Goal: Task Accomplishment & Management: Manage account settings

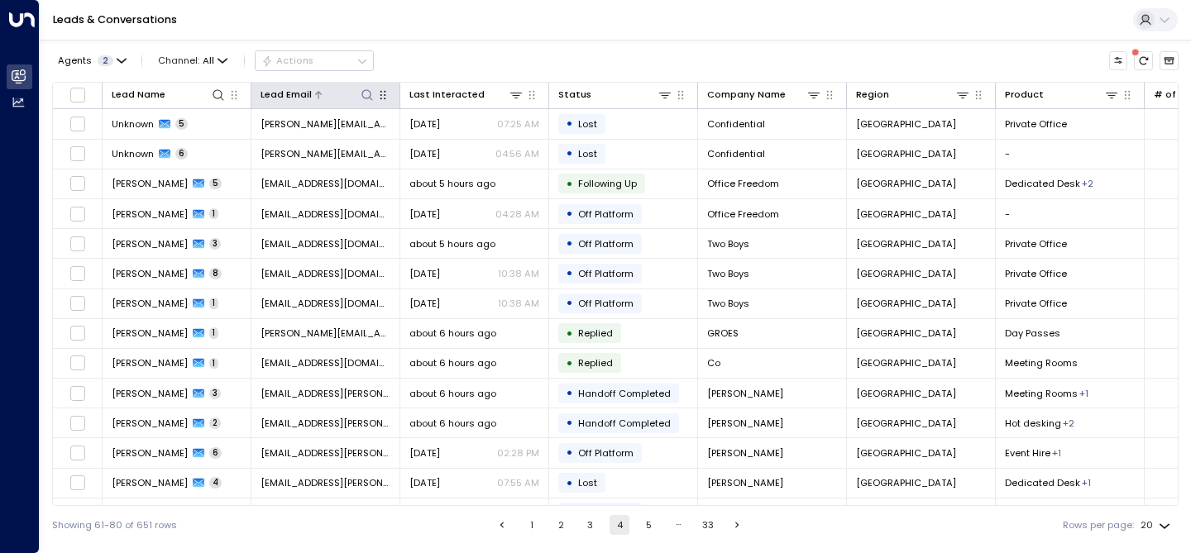
click at [365, 95] on icon at bounding box center [367, 95] width 13 height 13
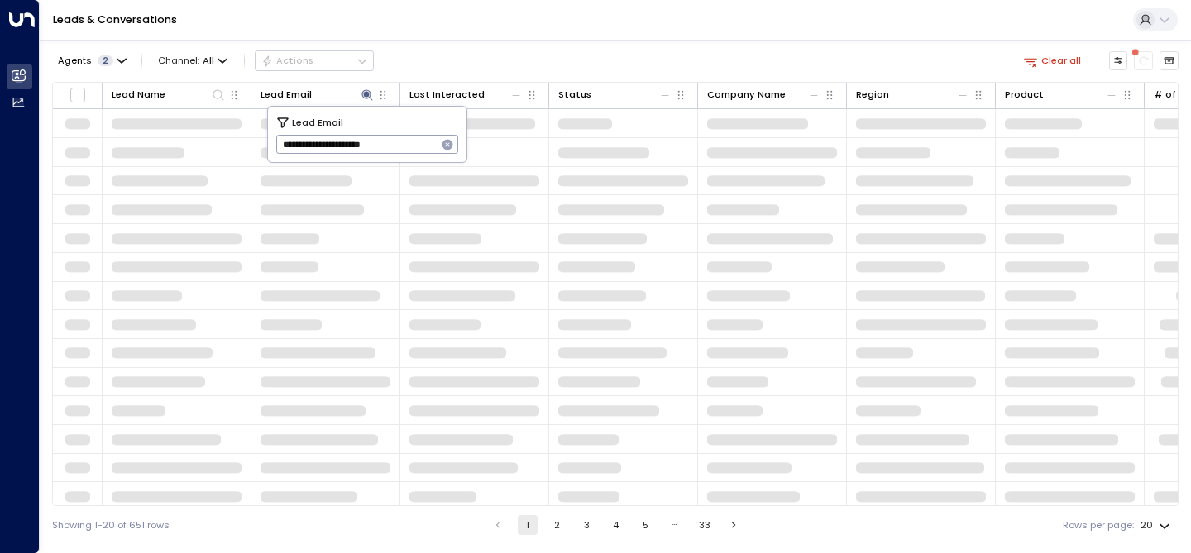
type input "**********"
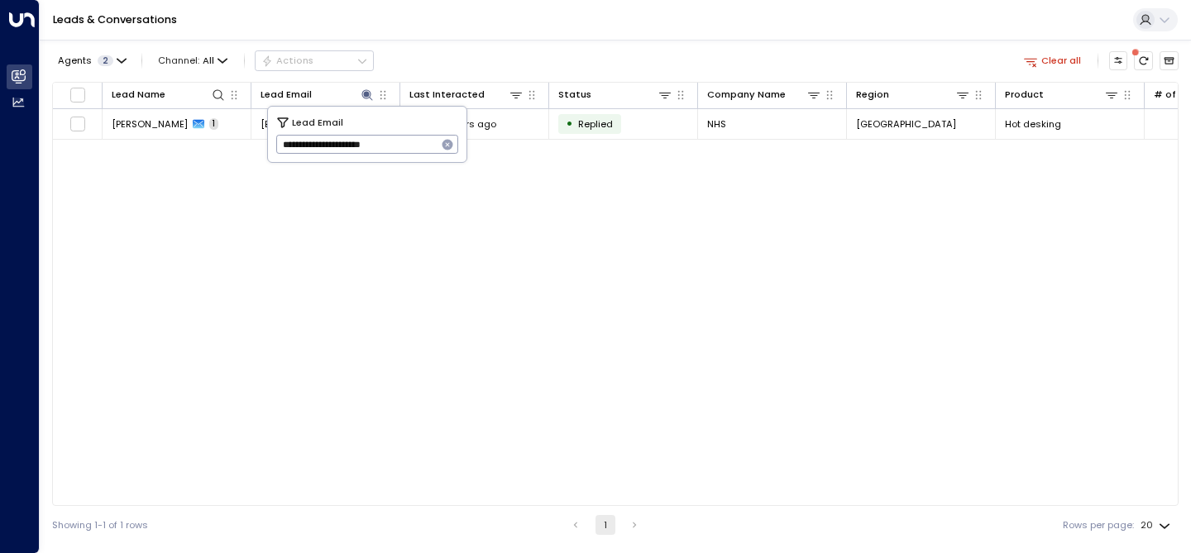
click at [203, 200] on div "Lead Name Lead Email Last Interacted Status Company Name Region Product # of pe…" at bounding box center [615, 294] width 1127 height 424
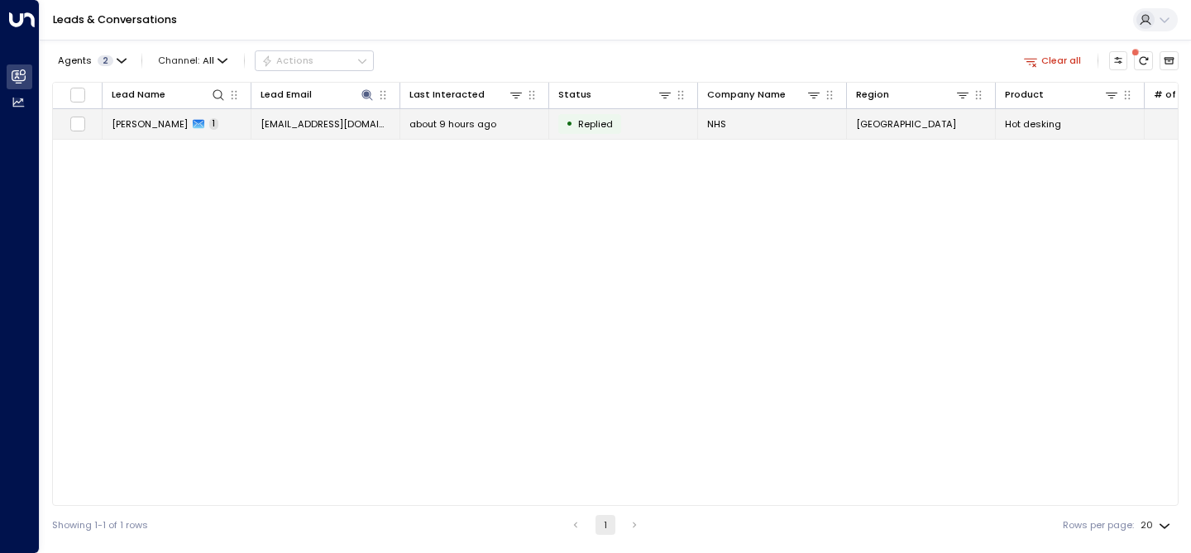
click at [176, 122] on span "[PERSON_NAME]" at bounding box center [150, 123] width 76 height 13
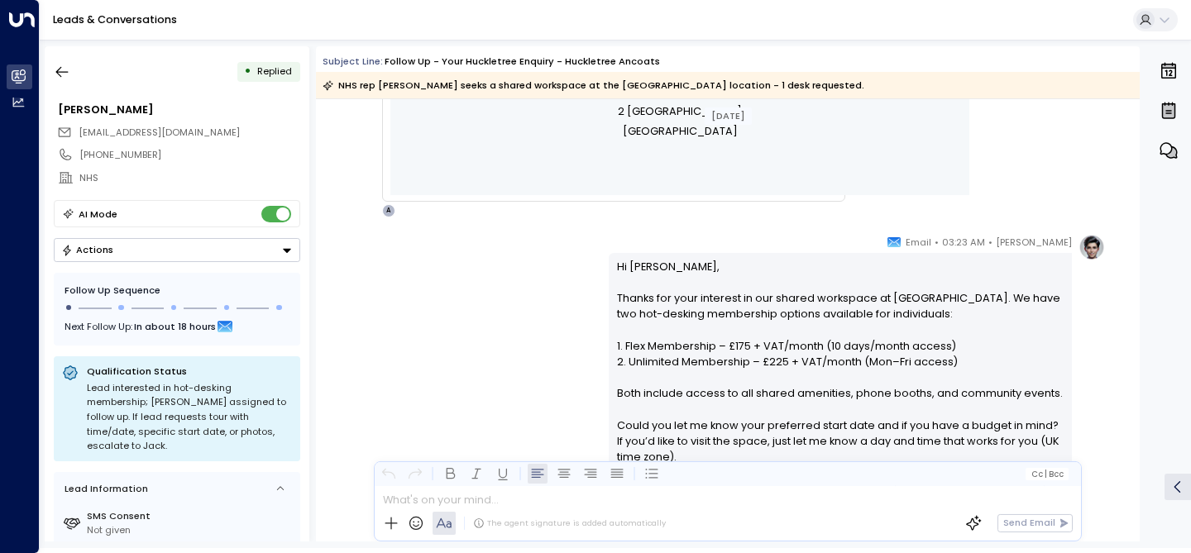
scroll to position [716, 0]
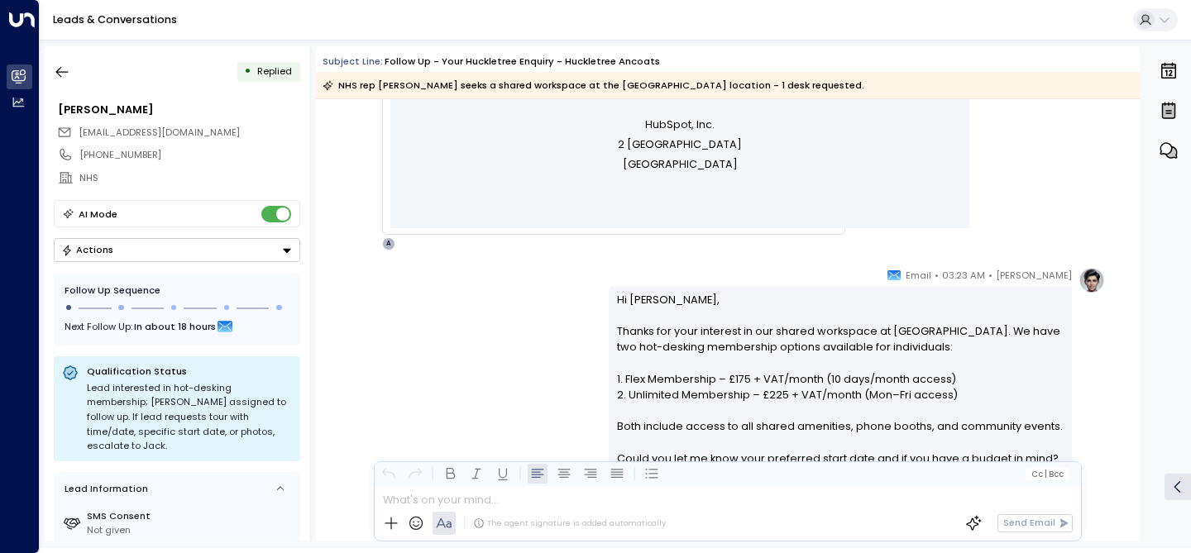
click at [835, 298] on p "Hi [PERSON_NAME], Thanks for your interest in our shared workspace at [GEOGRAPH…" at bounding box center [840, 419] width 447 height 254
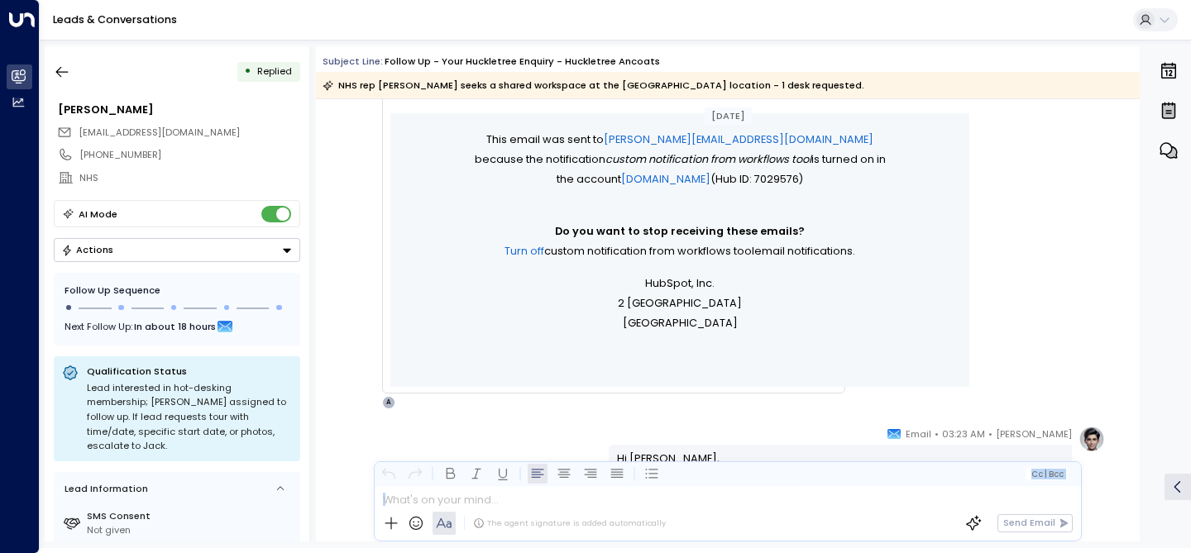
scroll to position [563, 0]
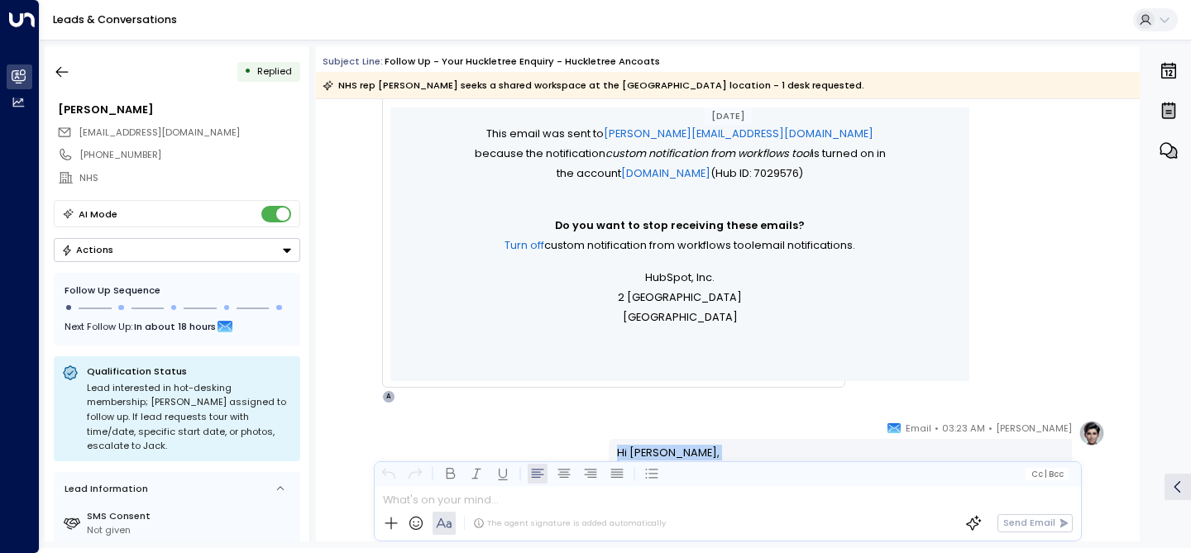
drag, startPoint x: 821, startPoint y: 379, endPoint x: 610, endPoint y: 424, distance: 215.8
copy div "Hi [PERSON_NAME], Thanks for your interest in our shared workspace at [GEOGRAPH…"
click at [65, 72] on icon "button" at bounding box center [62, 72] width 12 height 11
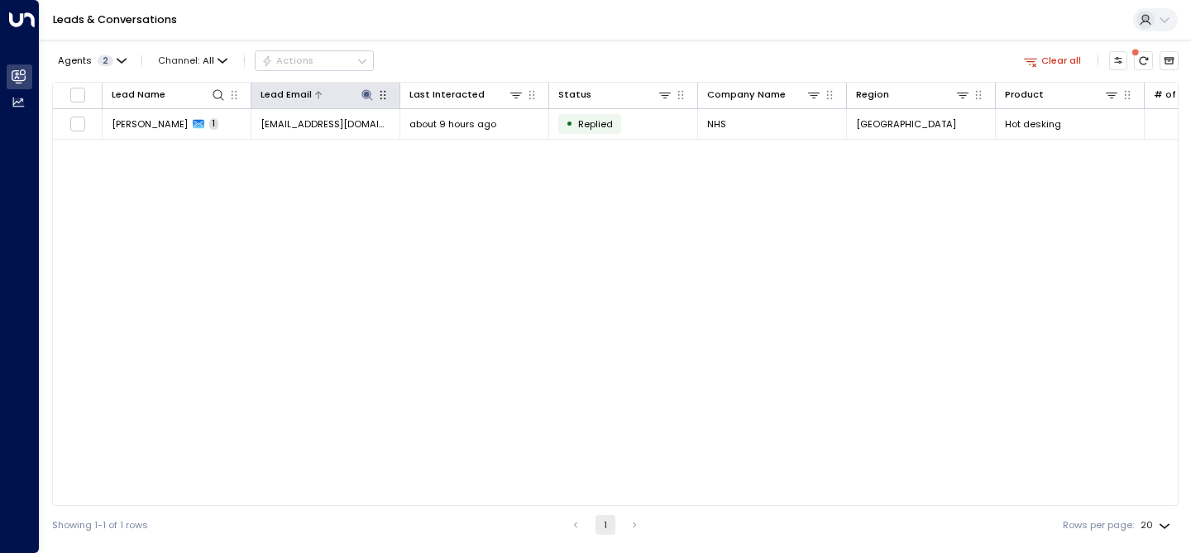
click at [369, 97] on icon at bounding box center [366, 94] width 11 height 11
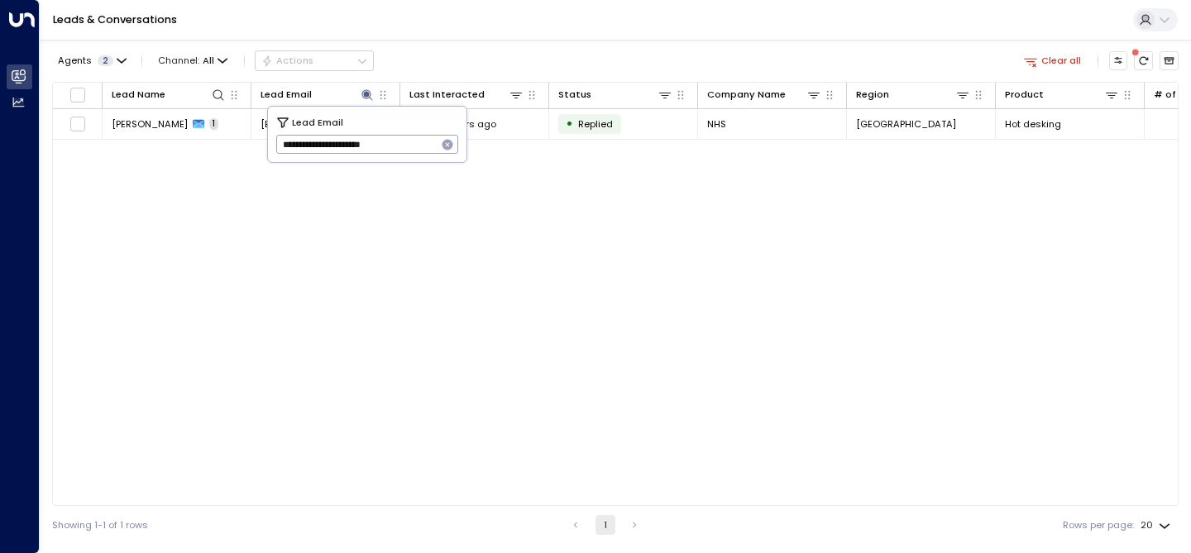
click at [444, 146] on icon "button" at bounding box center [448, 145] width 11 height 11
click at [218, 98] on icon at bounding box center [218, 94] width 11 height 11
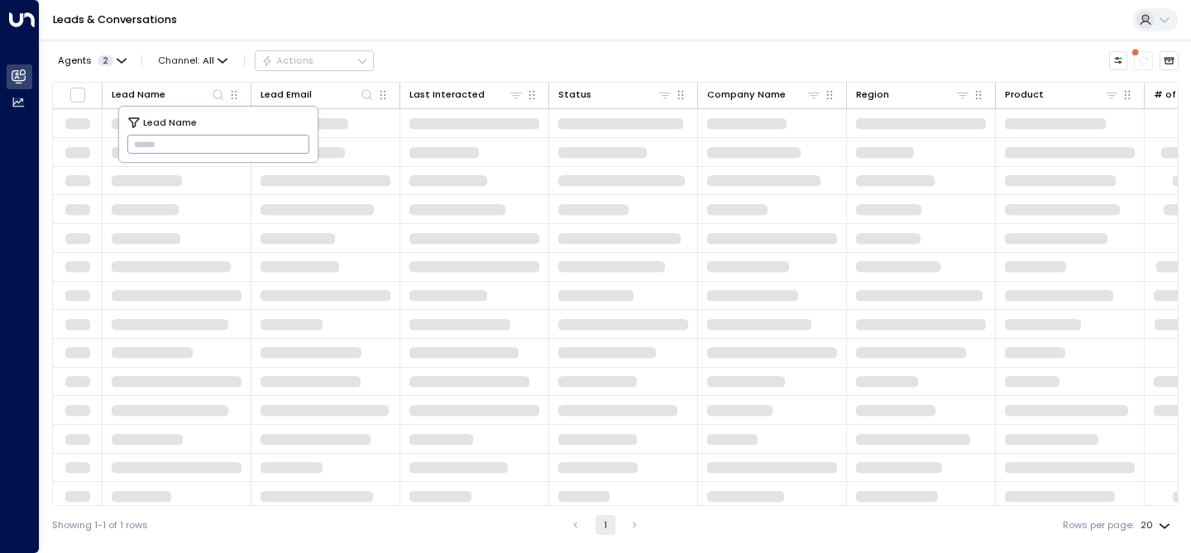
click at [177, 140] on input "text" at bounding box center [218, 145] width 183 height 27
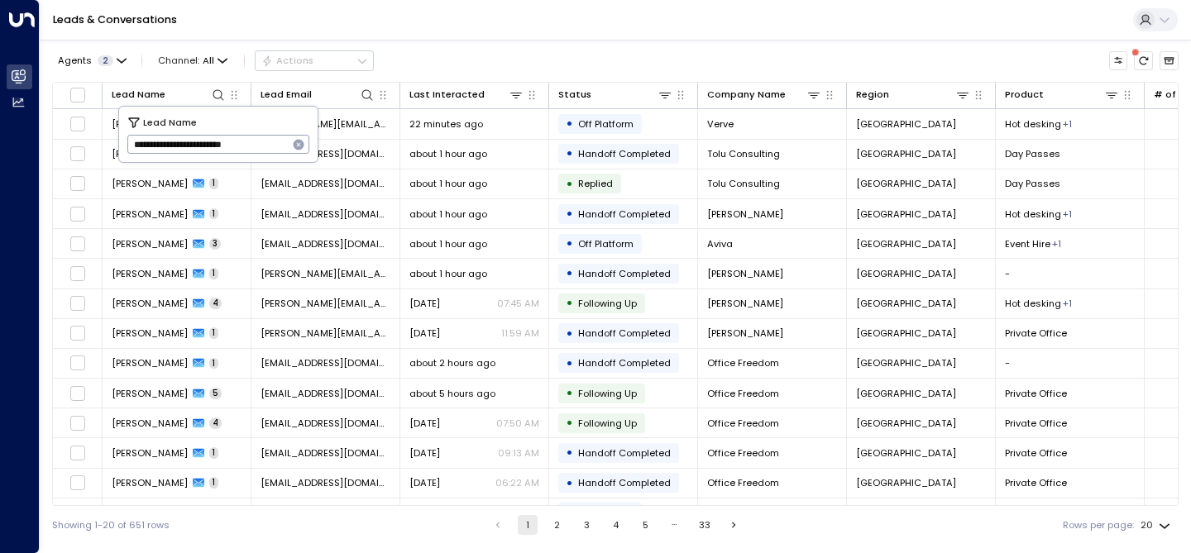
type input "**********"
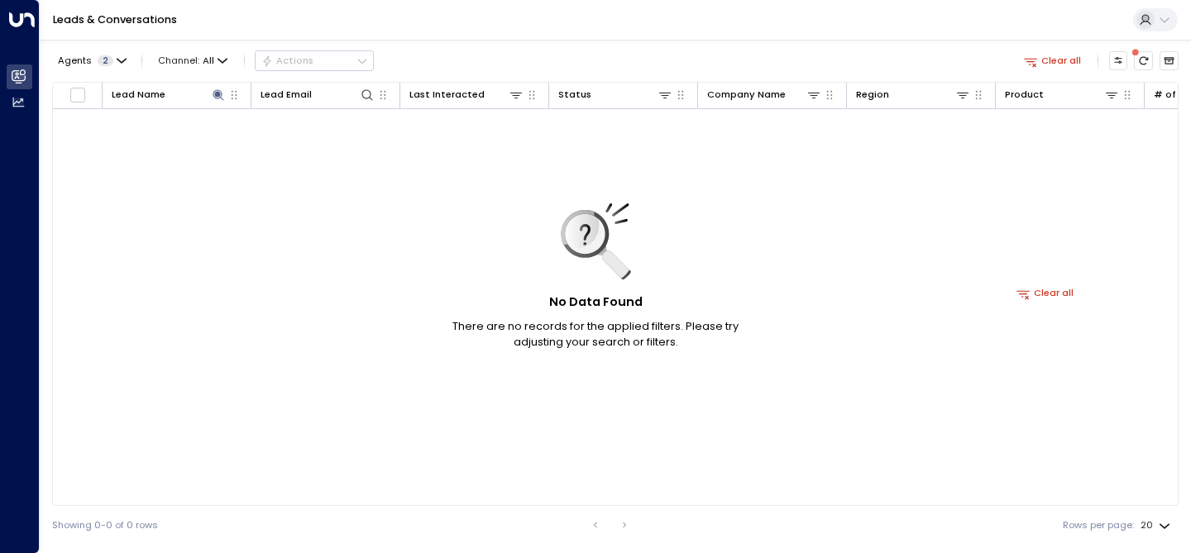
click at [462, 59] on div "Agents 2 Channel: All Actions Clear all" at bounding box center [615, 60] width 1127 height 29
click at [221, 97] on icon at bounding box center [218, 95] width 13 height 13
click at [292, 144] on icon "button" at bounding box center [298, 144] width 13 height 13
click at [364, 90] on icon at bounding box center [366, 94] width 11 height 11
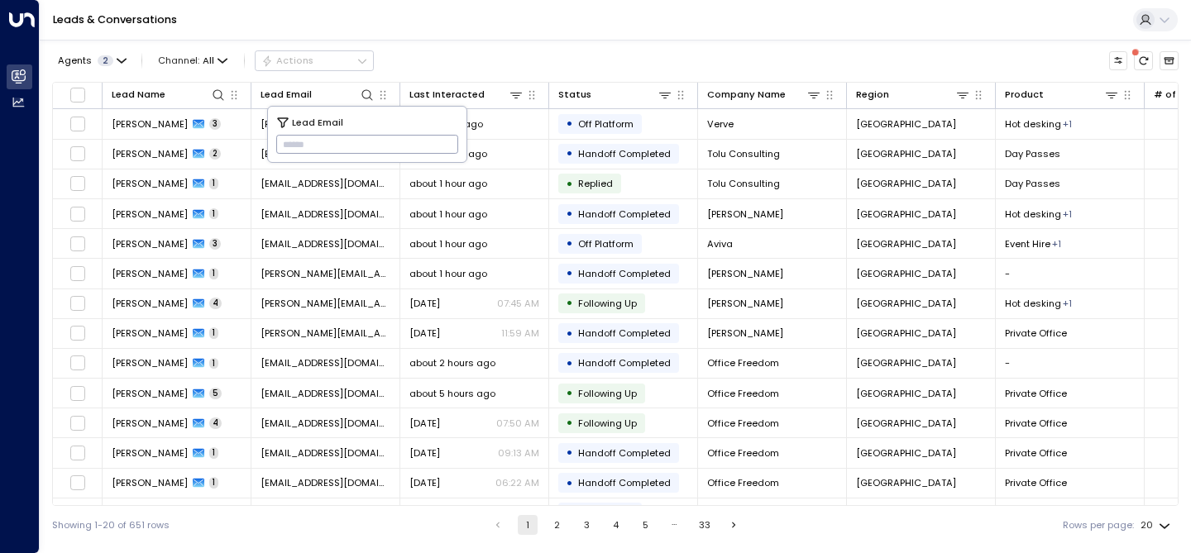
type input "**********"
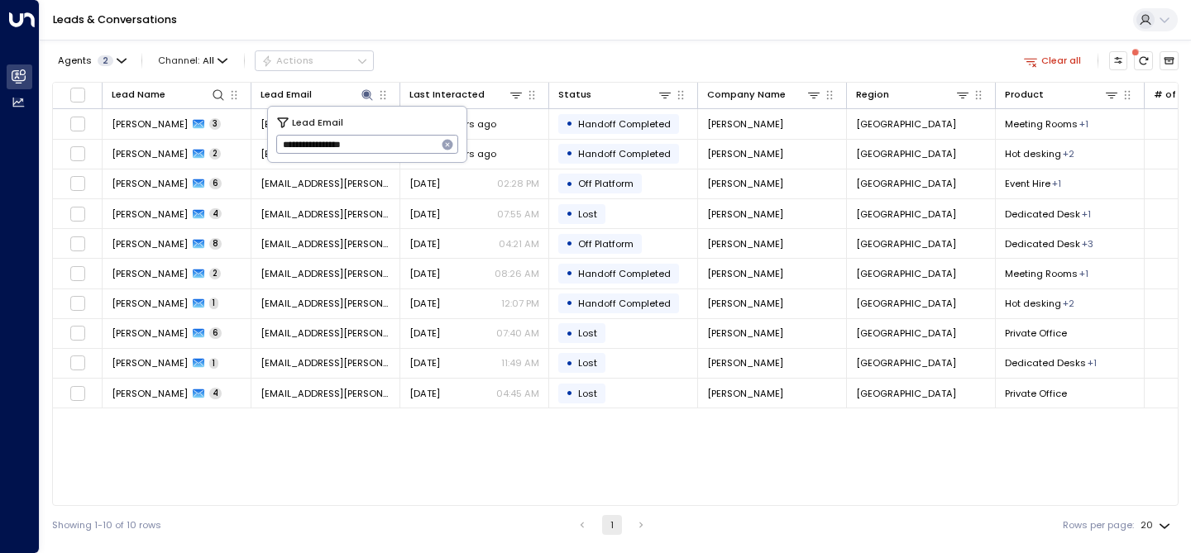
click at [516, 41] on div "Agents 2 Channel: All Actions Clear all Lead Name Lead Email Last Interacted St…" at bounding box center [615, 292] width 1127 height 505
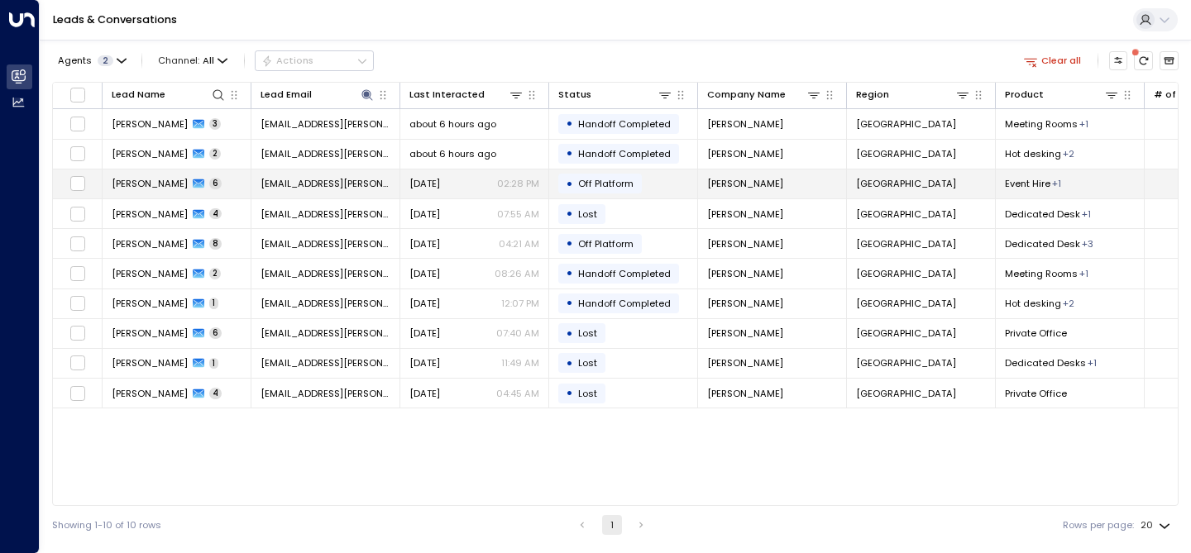
click at [157, 189] on span "[PERSON_NAME]" at bounding box center [150, 183] width 76 height 13
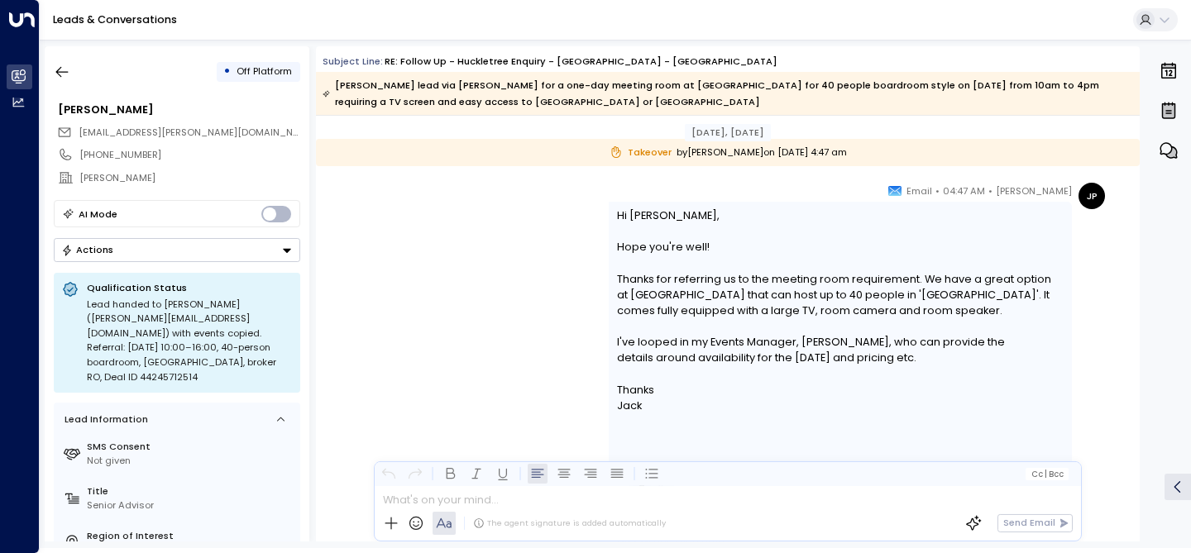
scroll to position [1557, 0]
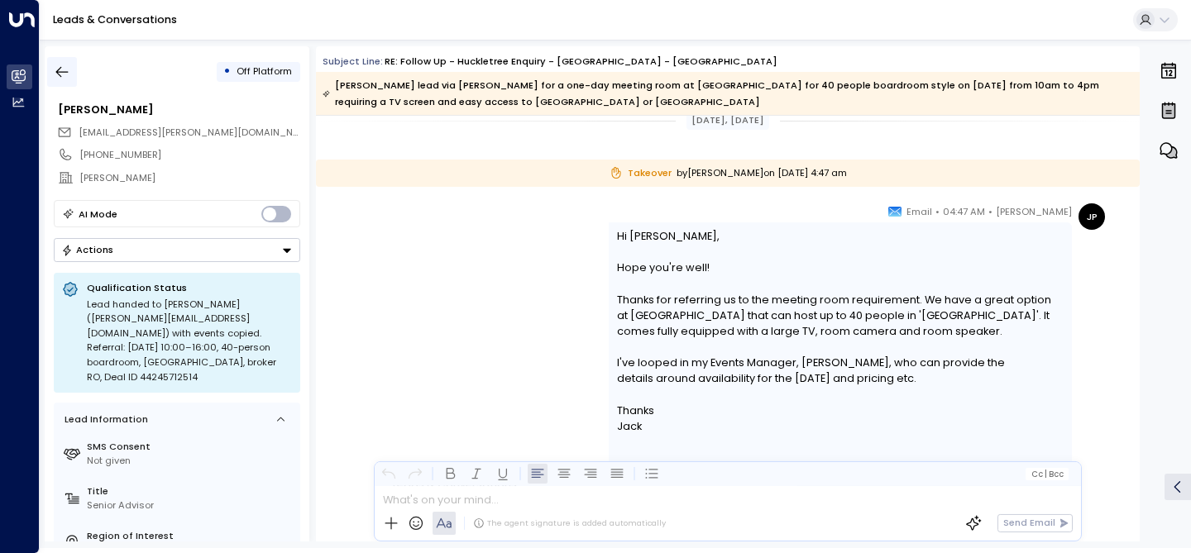
click at [63, 71] on icon "button" at bounding box center [62, 72] width 12 height 11
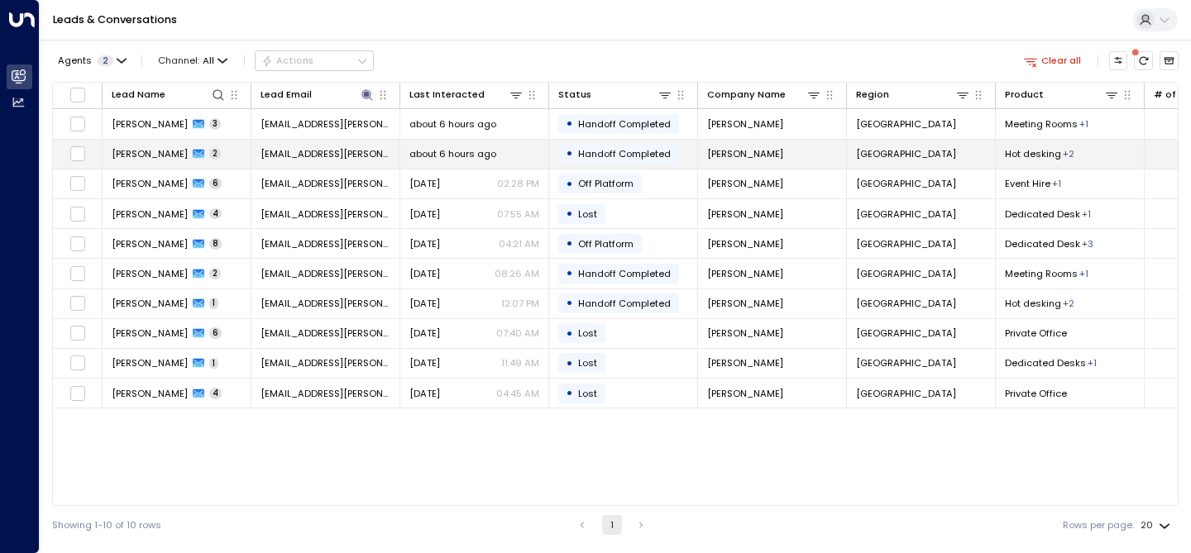
click at [150, 149] on span "[PERSON_NAME]" at bounding box center [150, 153] width 76 height 13
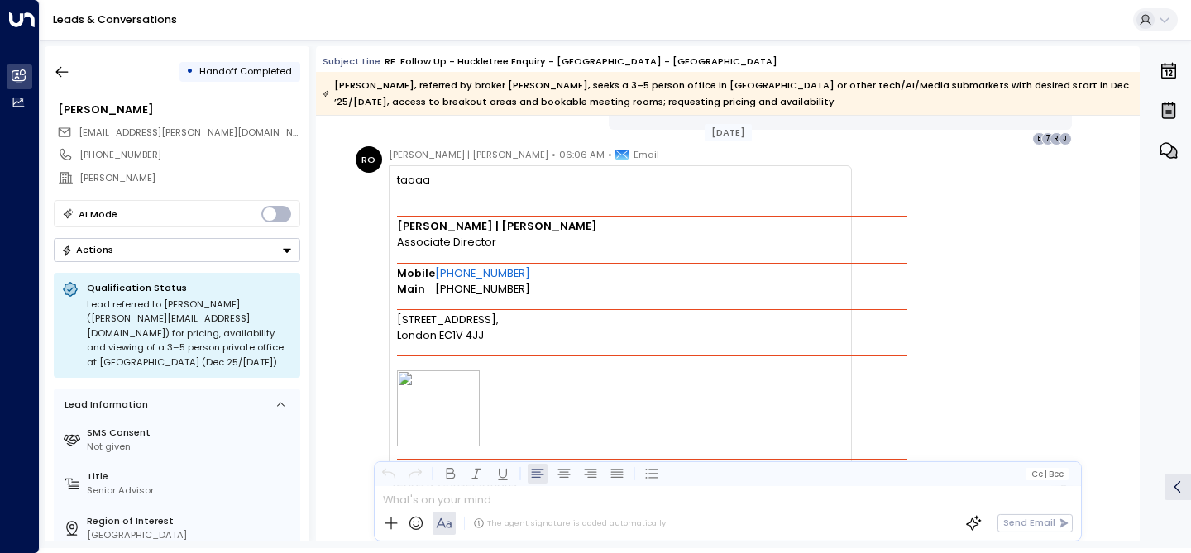
scroll to position [1586, 0]
